Goal: Task Accomplishment & Management: Manage account settings

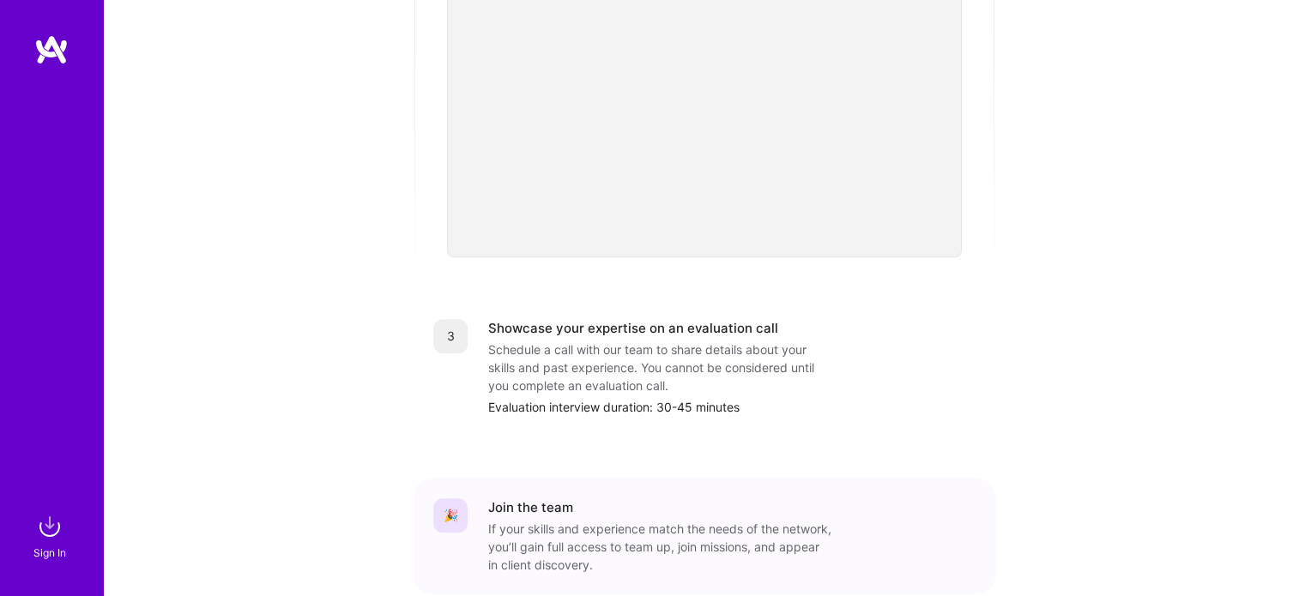
scroll to position [651, 0]
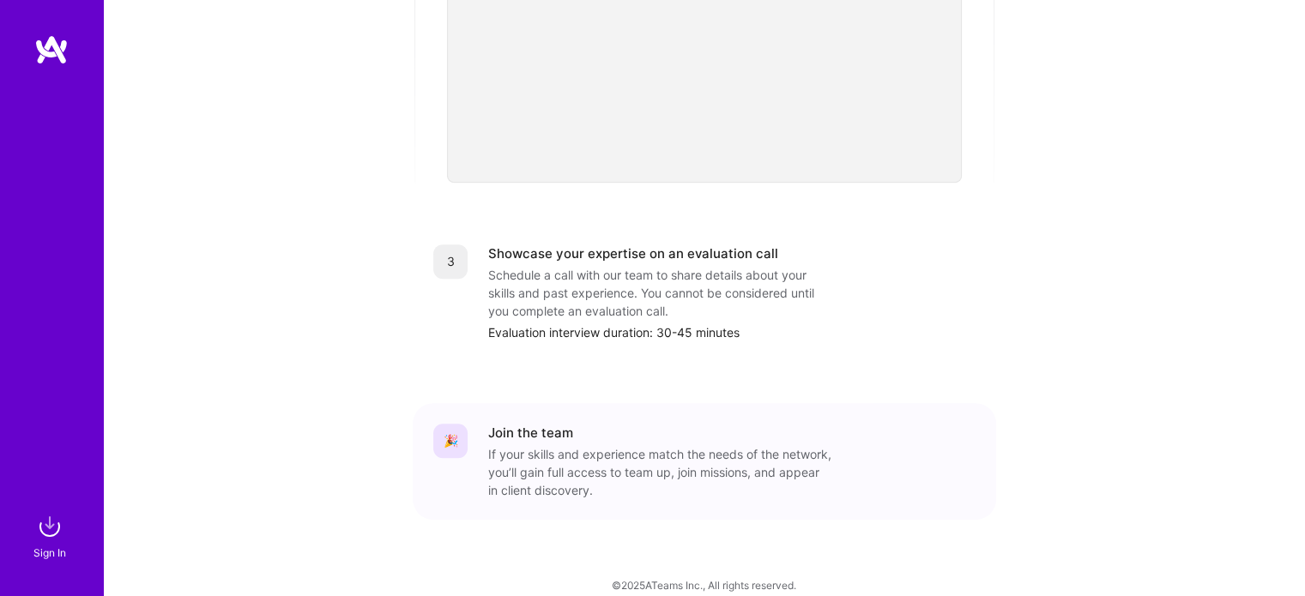
click at [58, 46] on img at bounding box center [51, 49] width 34 height 31
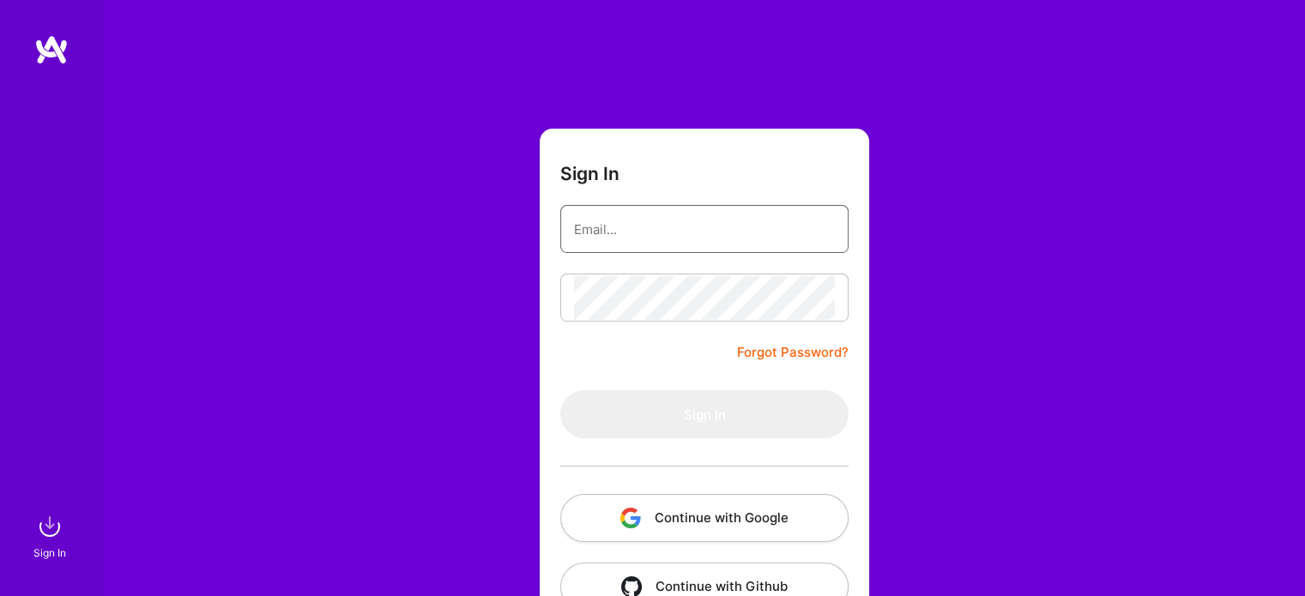
click at [631, 223] on input "email" at bounding box center [704, 230] width 261 height 44
type input "[EMAIL_ADDRESS][DOMAIN_NAME]"
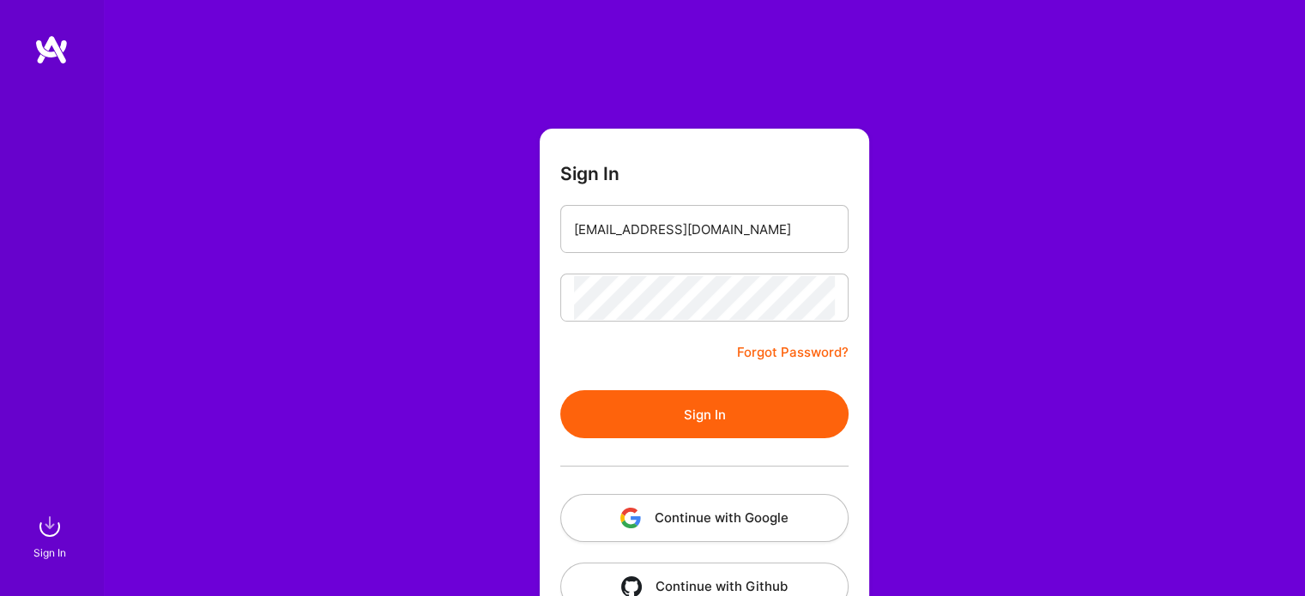
click at [718, 421] on button "Sign In" at bounding box center [704, 414] width 288 height 48
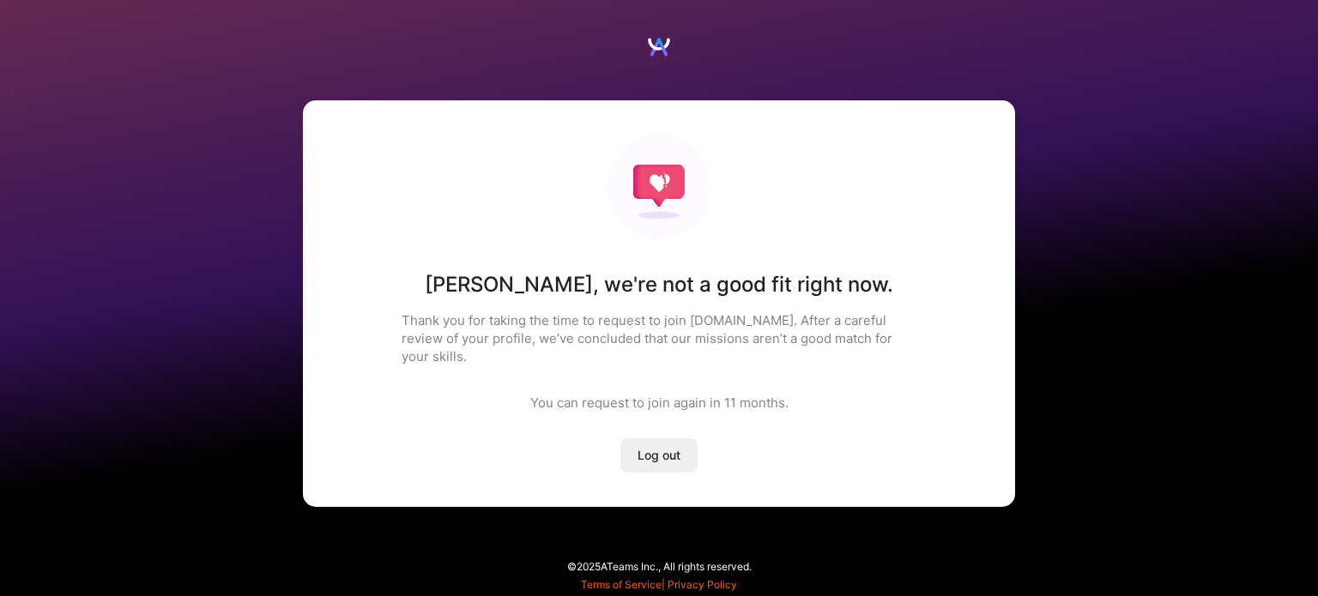
click at [661, 447] on span "Log out" at bounding box center [658, 455] width 43 height 17
